Goal: Obtain resource: Download file/media

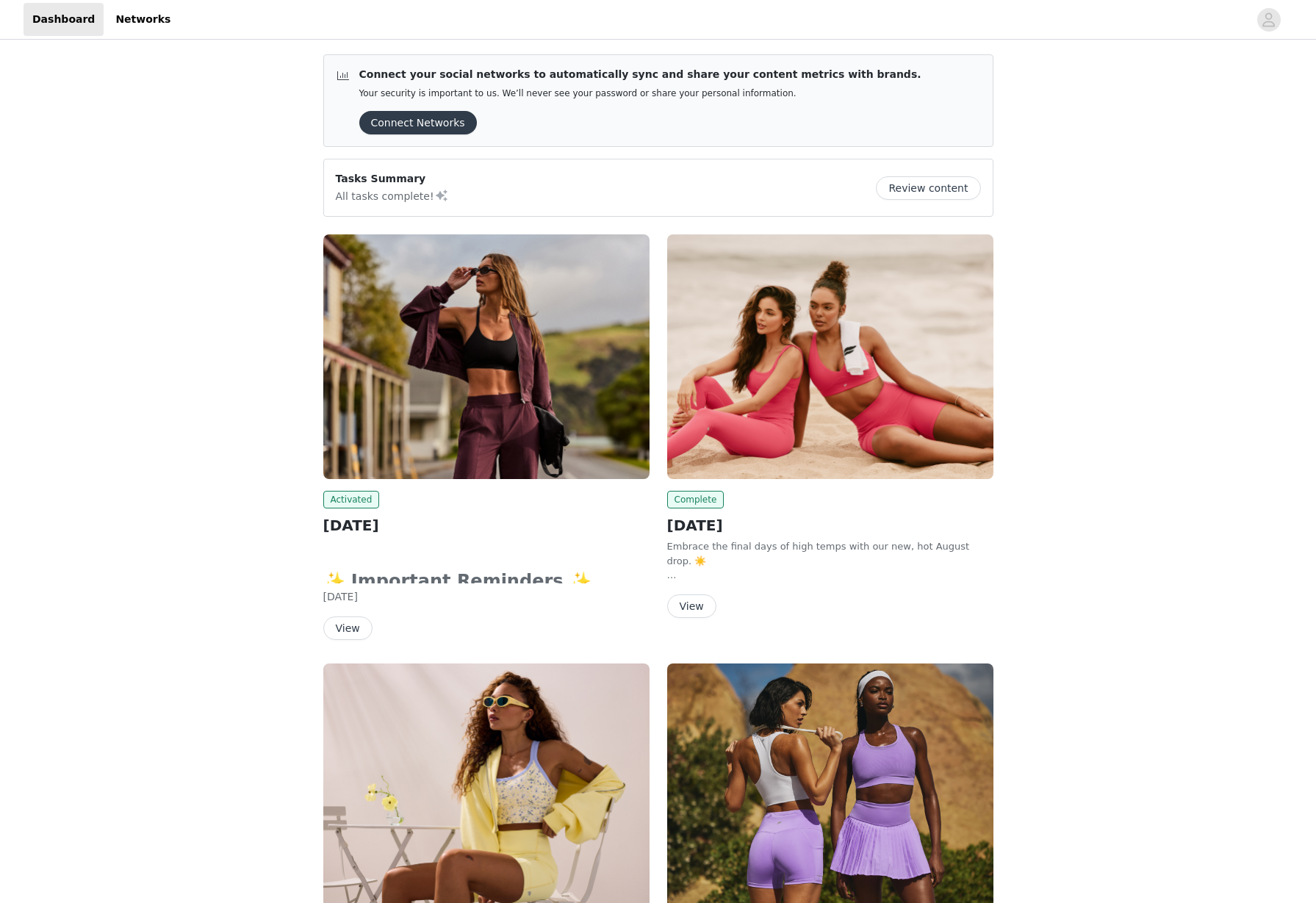
click at [534, 388] on img at bounding box center [486, 356] width 326 height 244
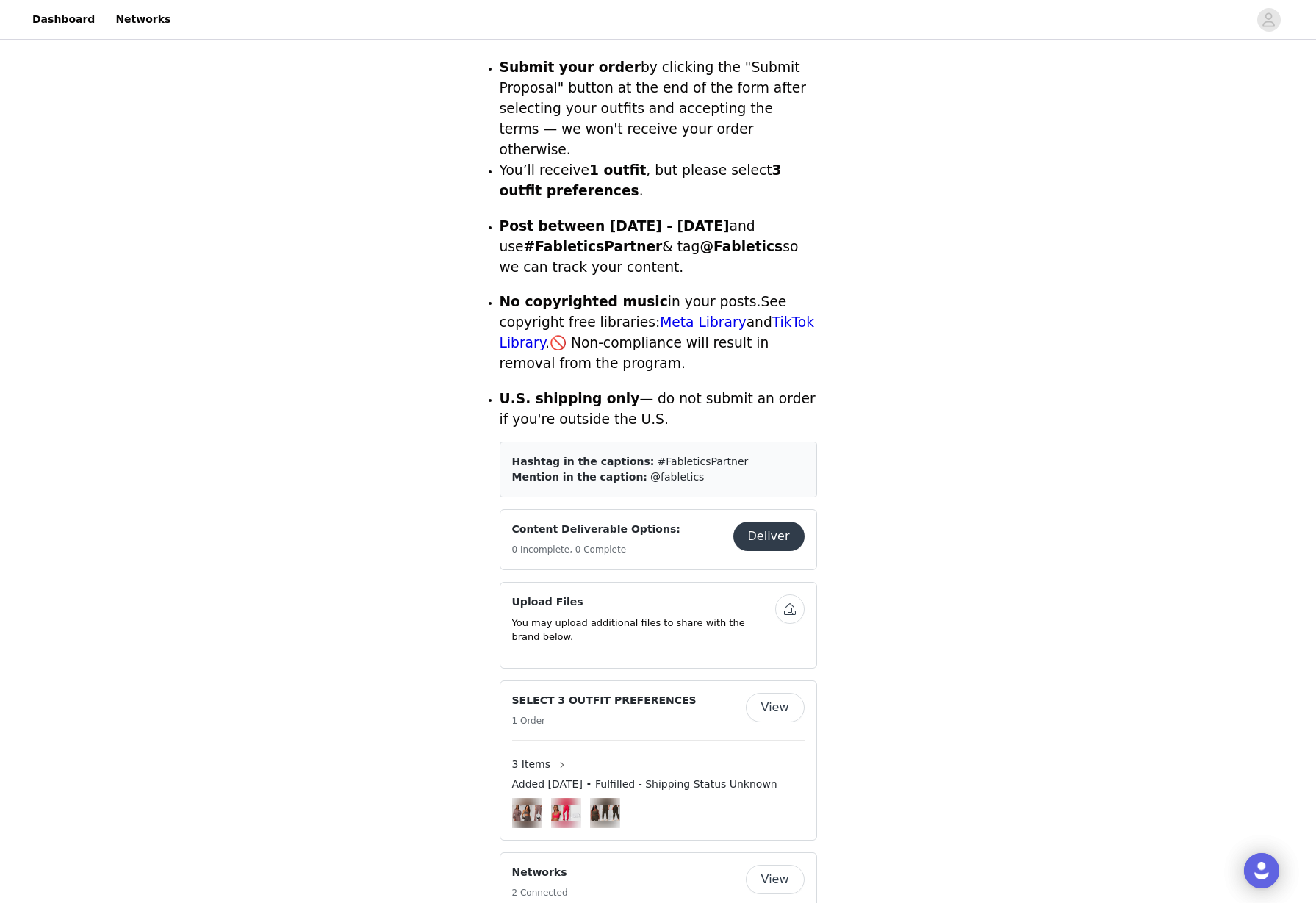
scroll to position [624, 0]
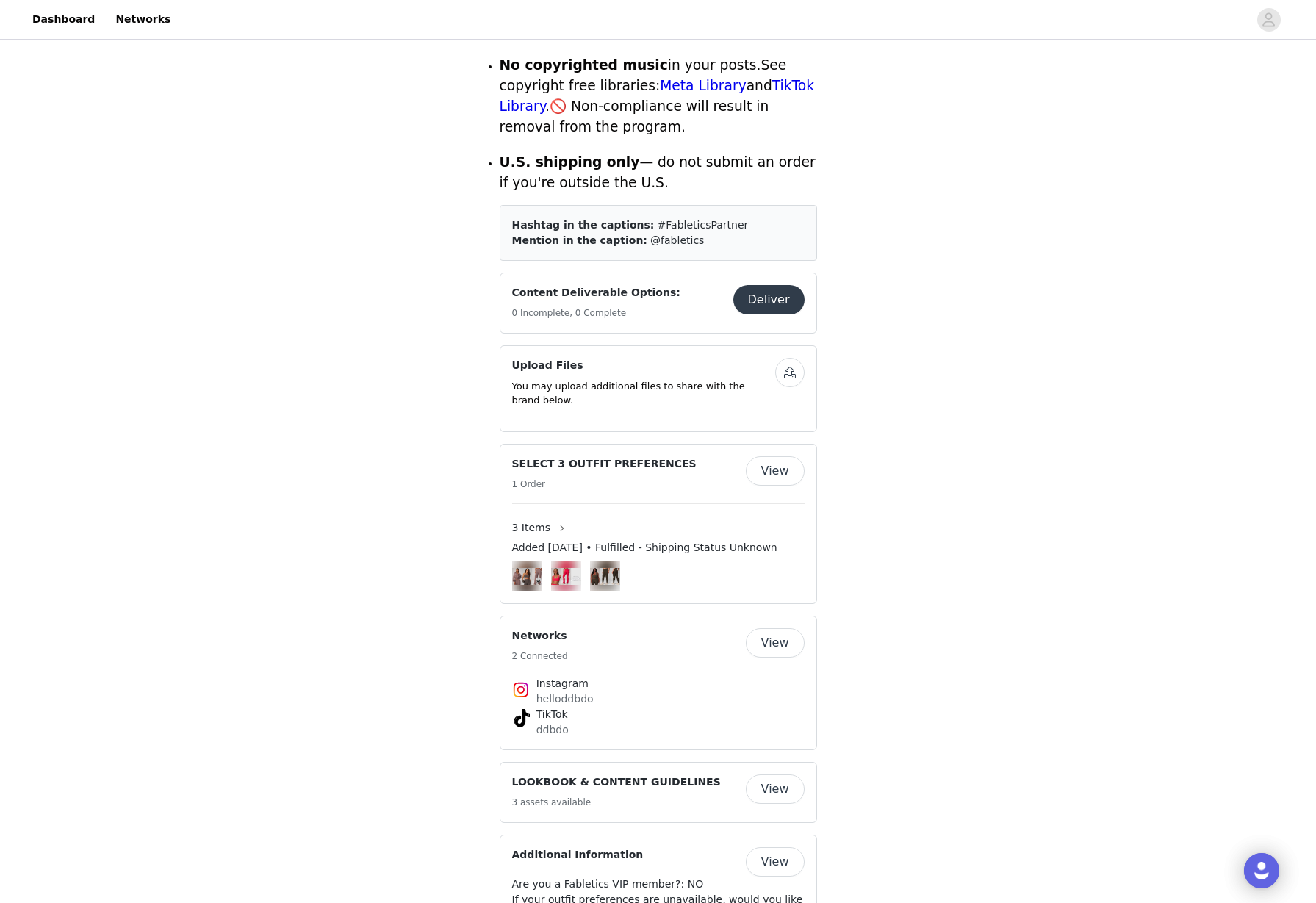
click at [781, 457] on button "View" at bounding box center [775, 470] width 58 height 29
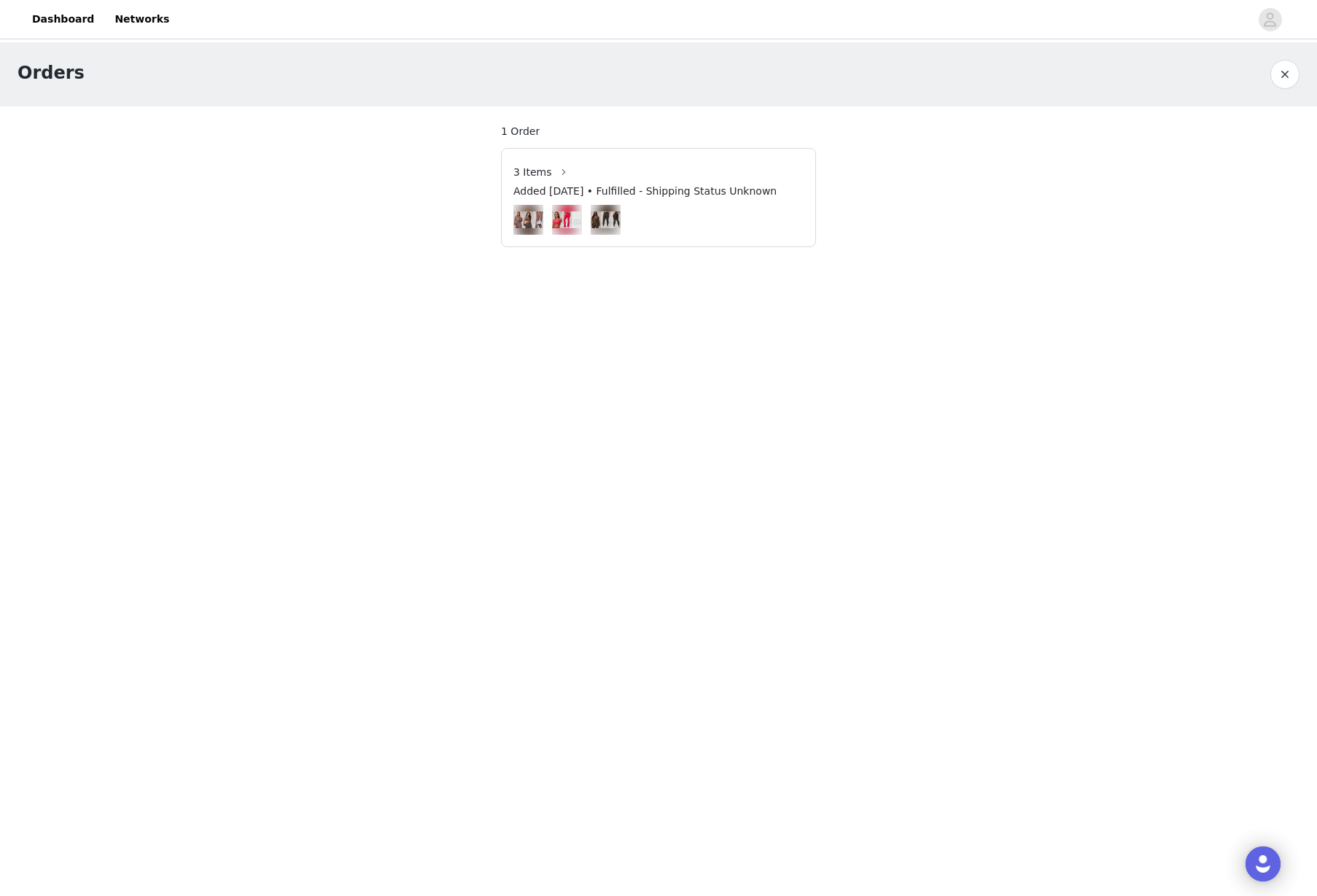
click at [547, 223] on div at bounding box center [658, 220] width 291 height 30
click at [559, 211] on img at bounding box center [567, 219] width 30 height 17
click at [552, 176] on button "button" at bounding box center [564, 172] width 23 height 23
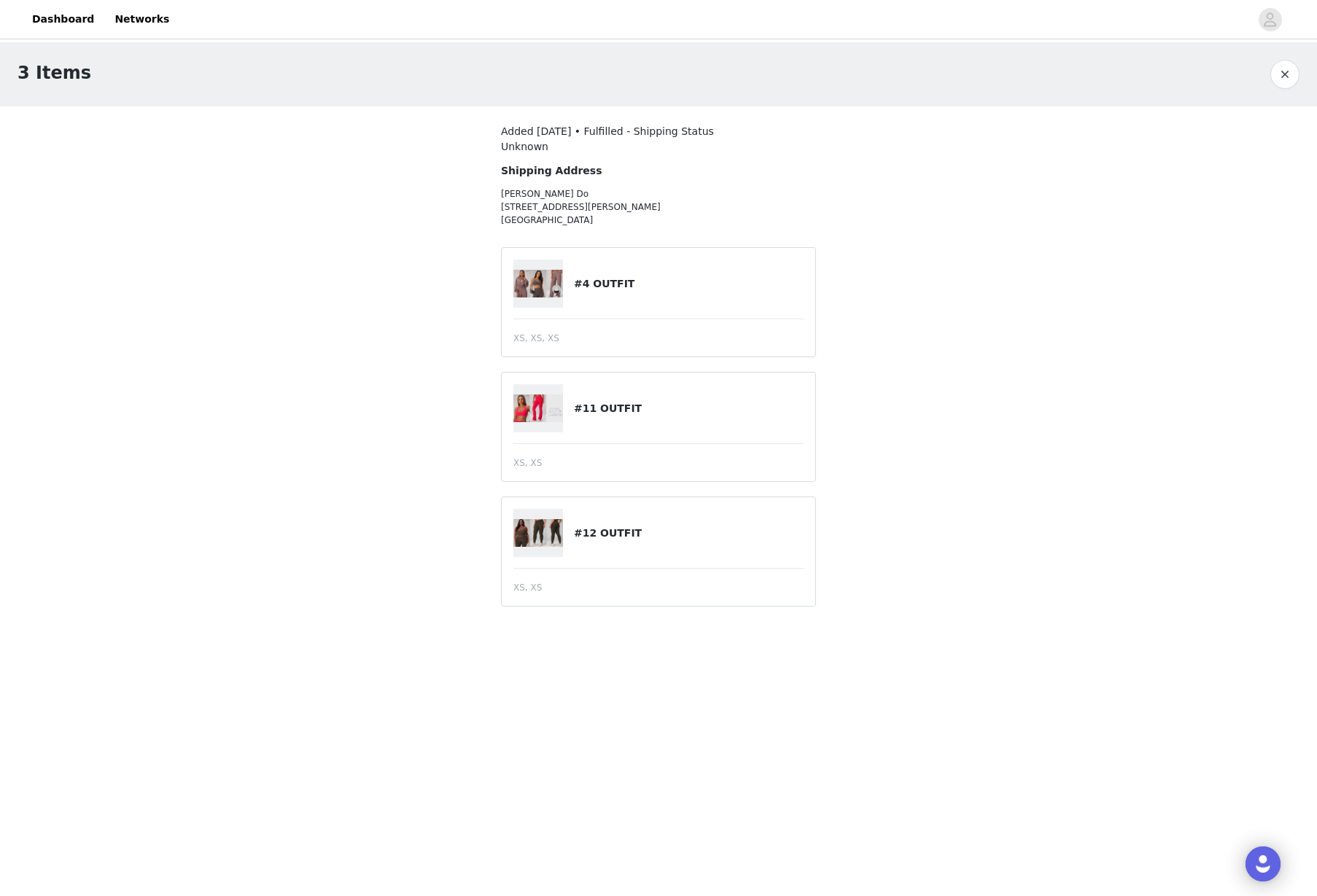
click at [541, 413] on img at bounding box center [538, 408] width 50 height 27
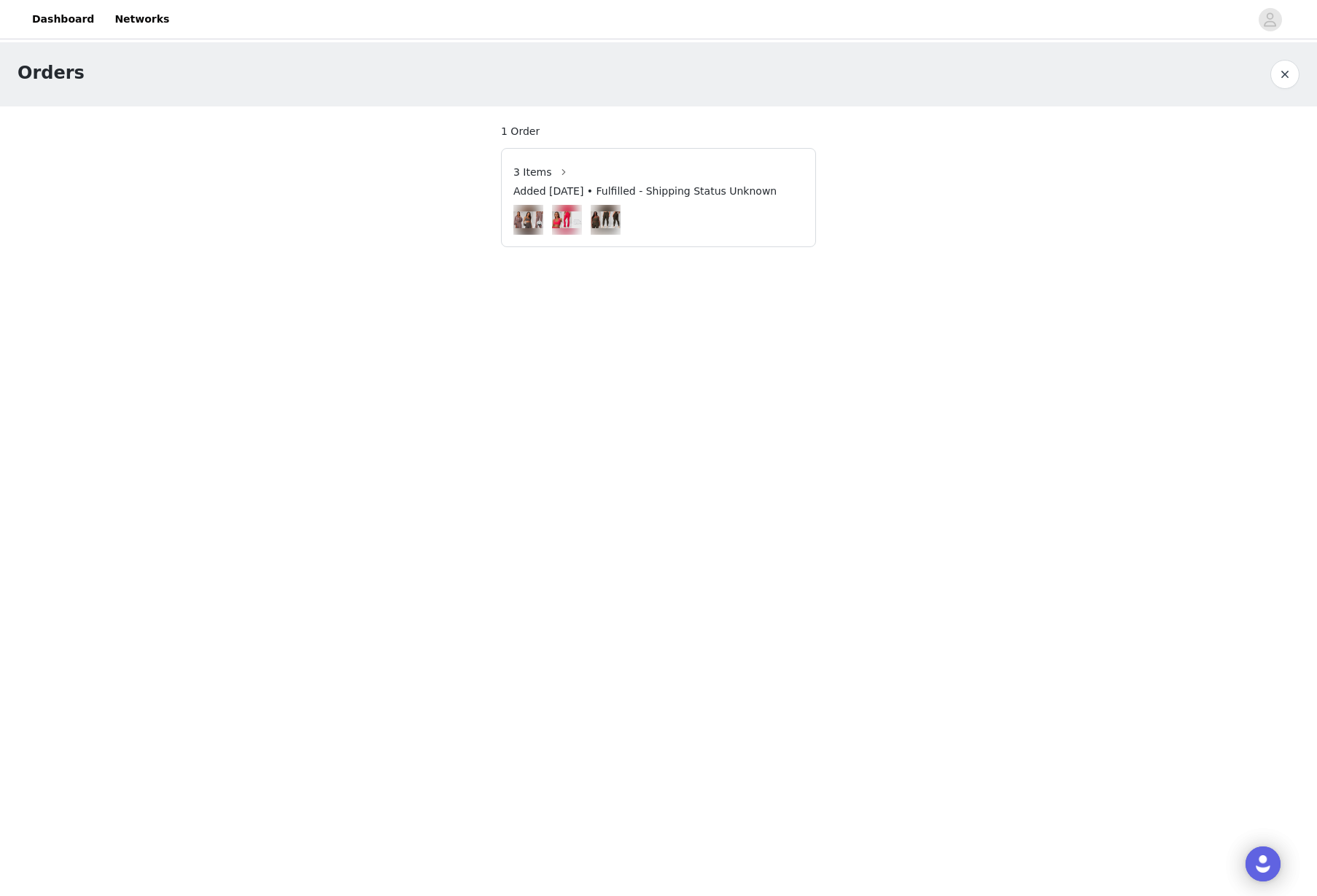
click at [1282, 78] on button "button" at bounding box center [1284, 74] width 29 height 29
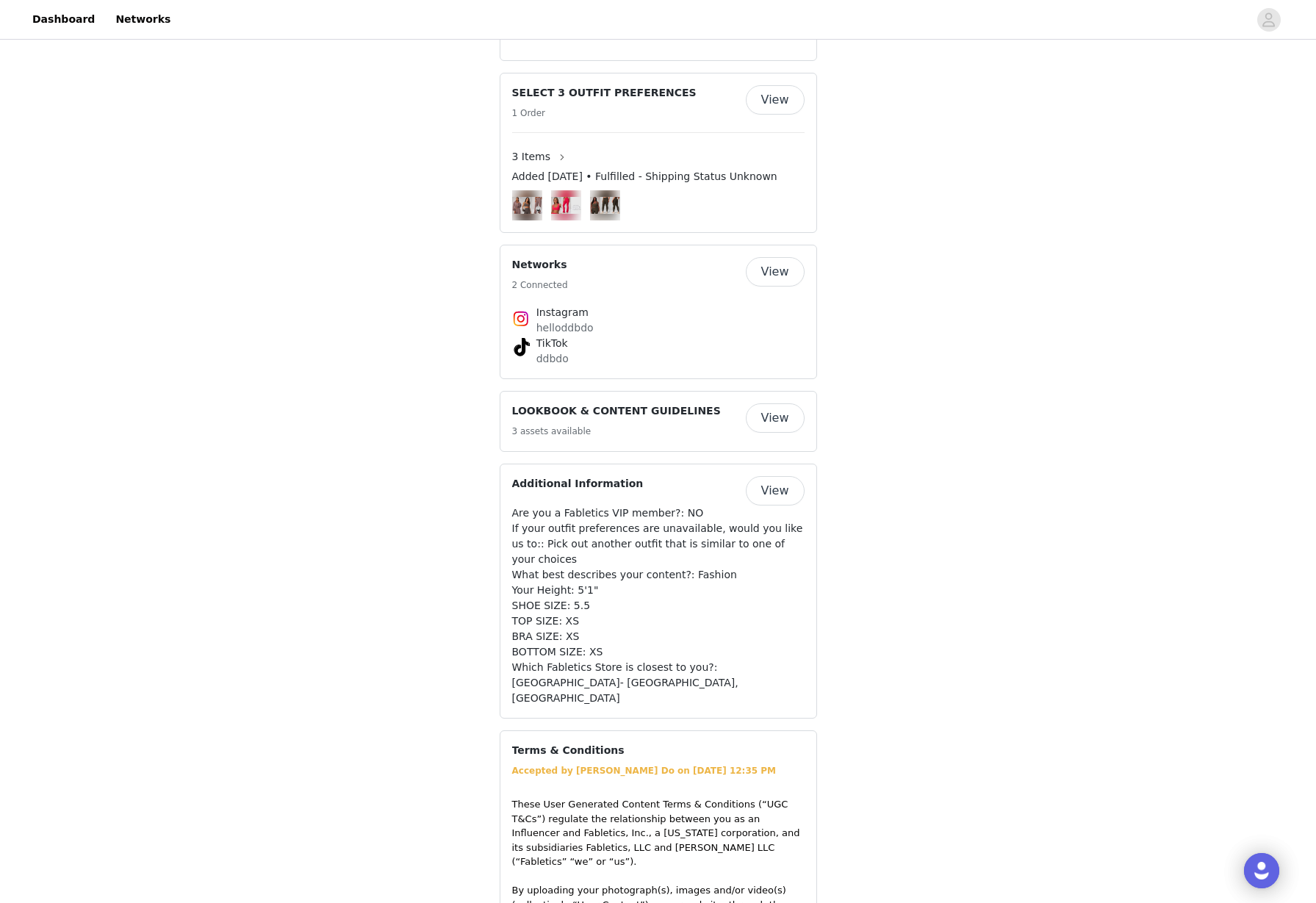
scroll to position [1022, 0]
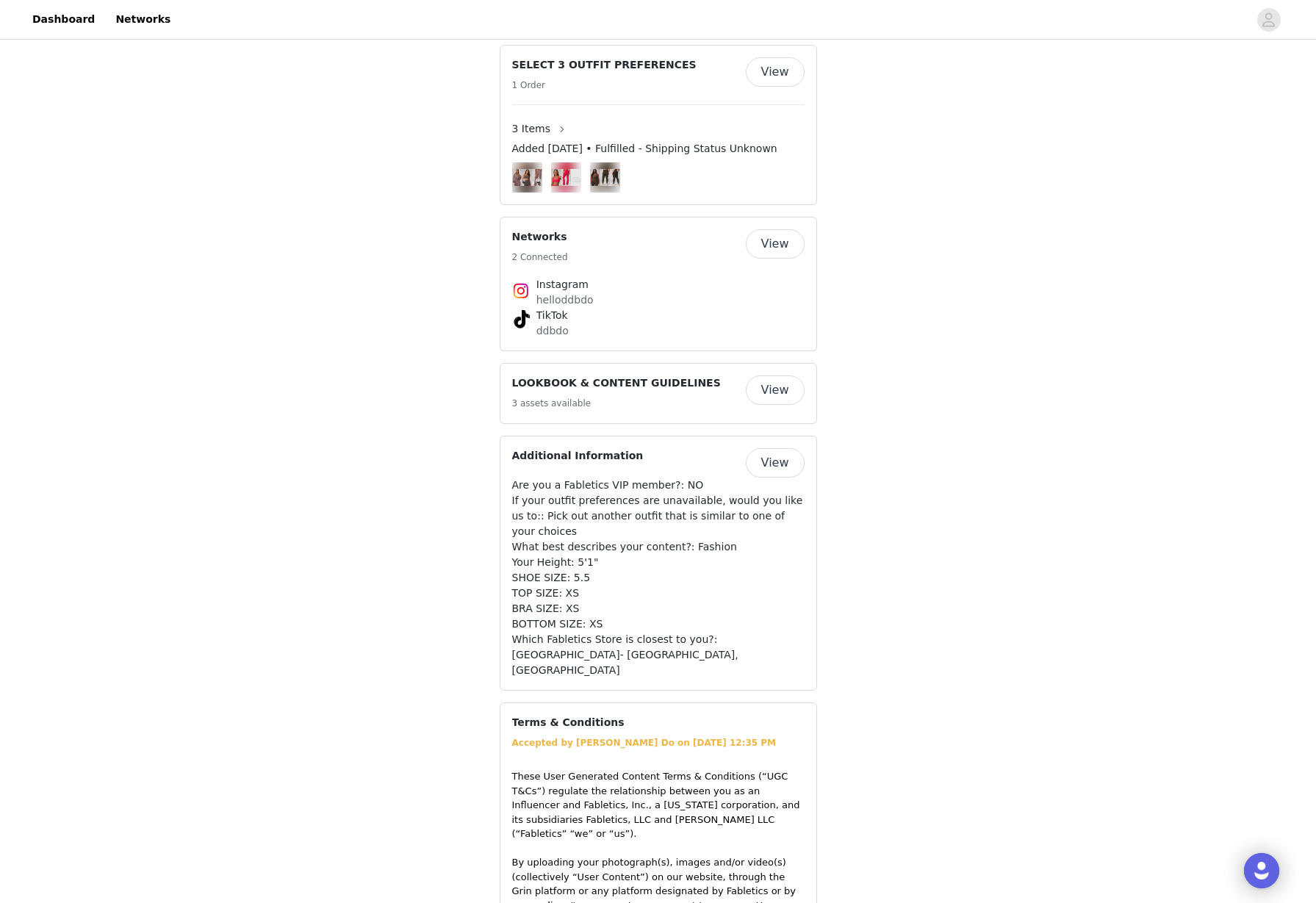
click at [771, 375] on button "View" at bounding box center [775, 389] width 58 height 29
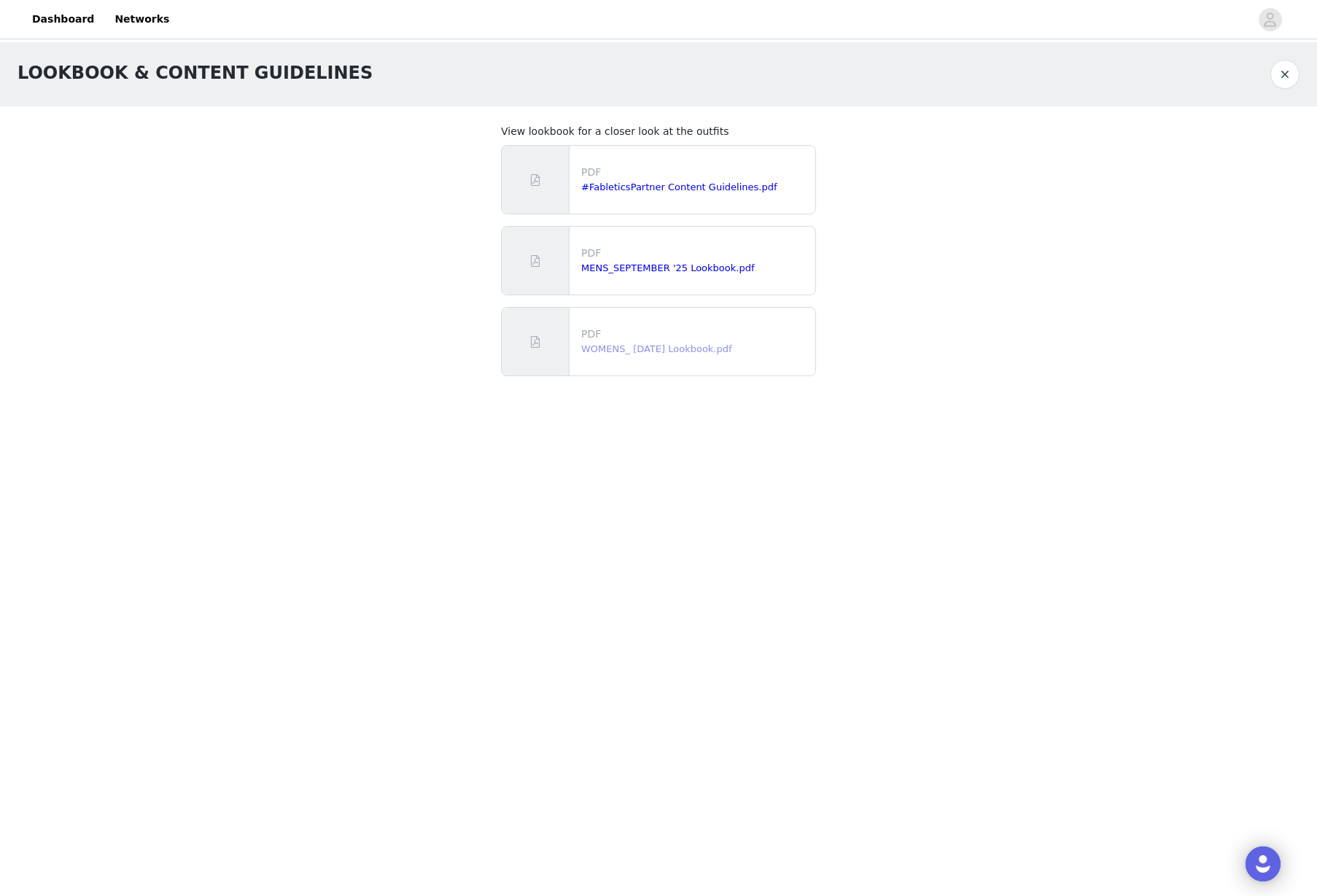
click at [640, 343] on link "WOMENS_ [DATE] Lookbook.pdf" at bounding box center [656, 348] width 151 height 11
